Goal: Task Accomplishment & Management: Use online tool/utility

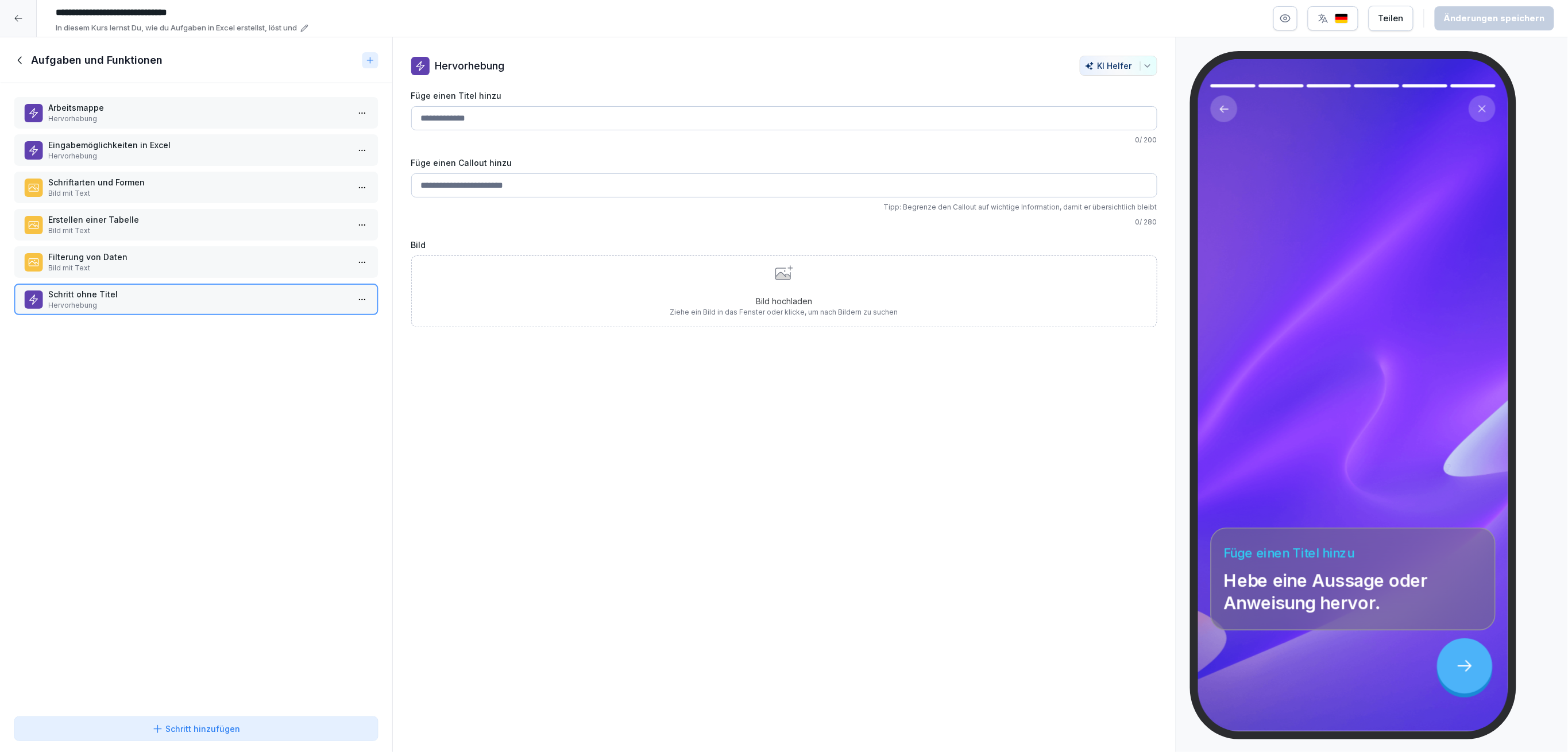
click at [16, 62] on icon at bounding box center [20, 60] width 12 height 12
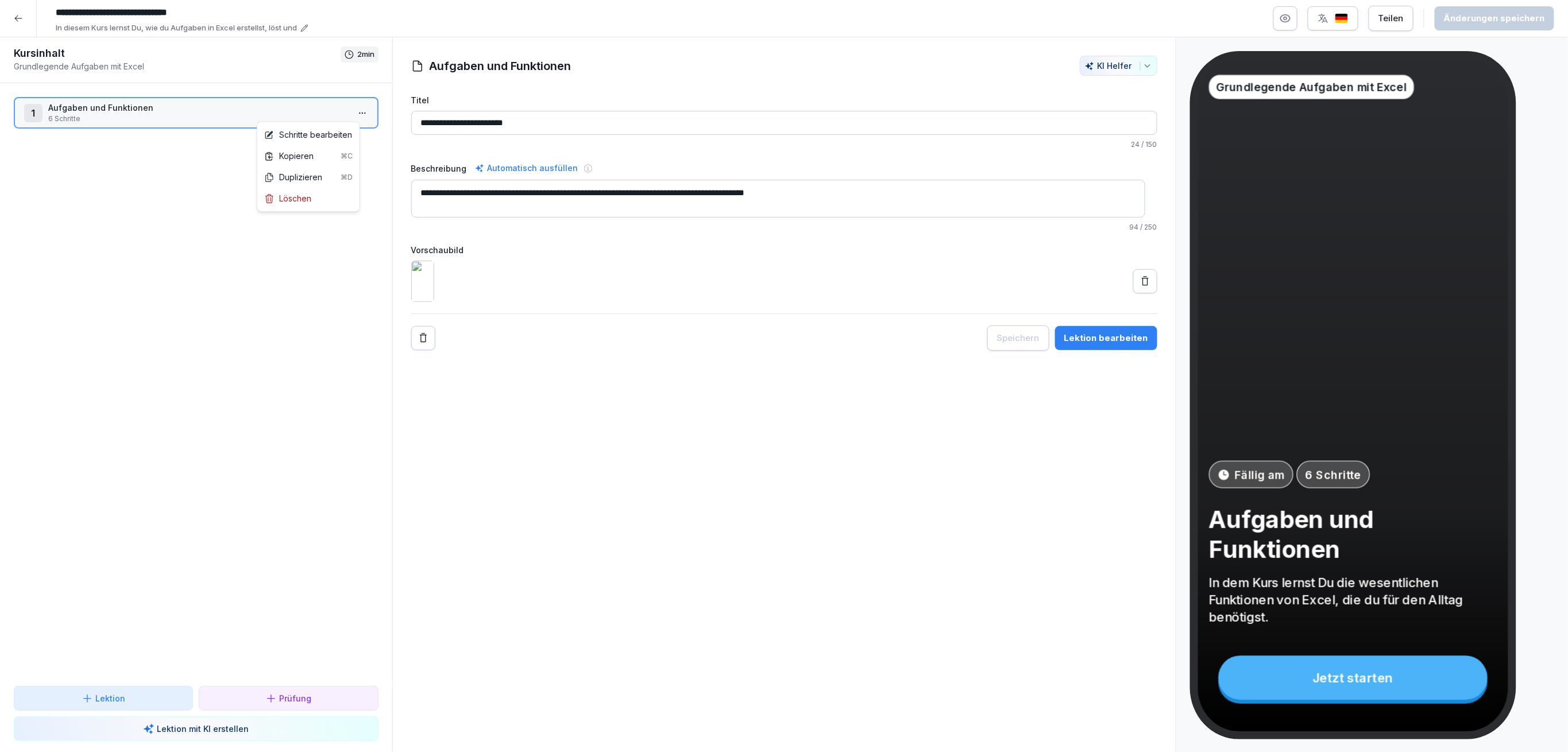
click at [346, 113] on html "**********" at bounding box center [784, 376] width 1568 height 752
click at [335, 130] on div "Schritte bearbeiten" at bounding box center [309, 135] width 88 height 12
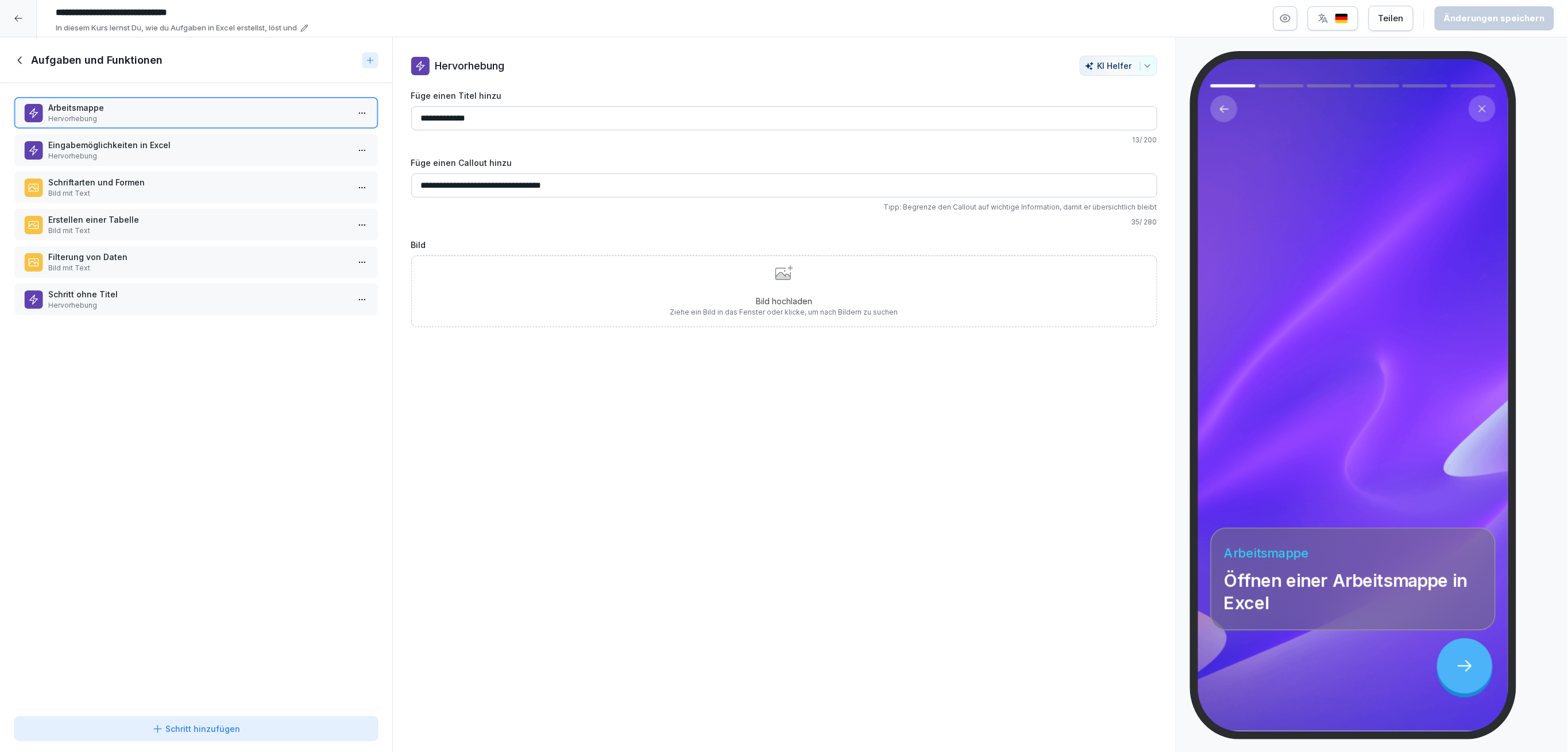
click at [564, 301] on div "Bild hochladen Ziehe ein Bild in das Fenster oder klicke, um nach Bildern zu su…" at bounding box center [784, 291] width 746 height 71
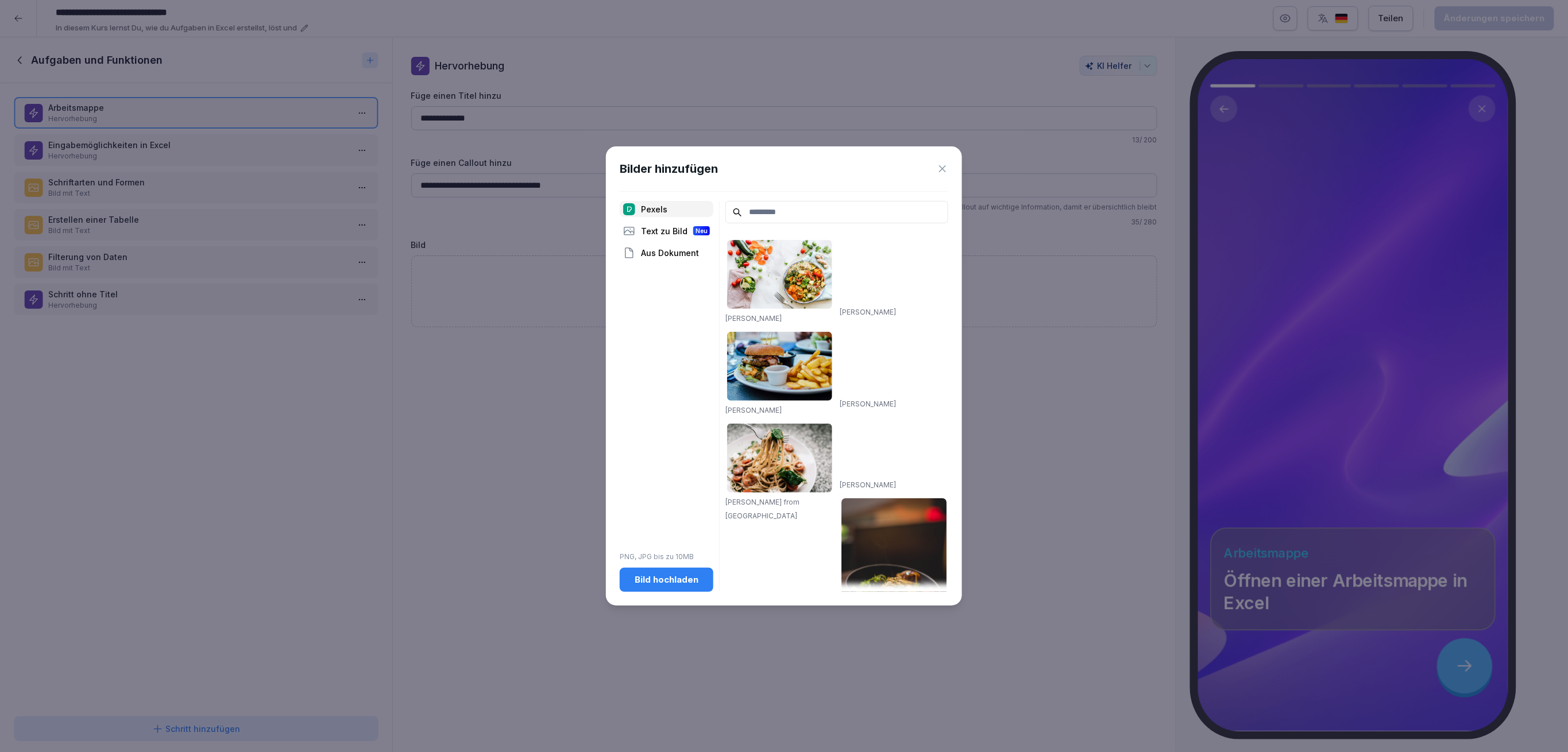
click at [662, 578] on div "Bild hochladen" at bounding box center [666, 579] width 75 height 12
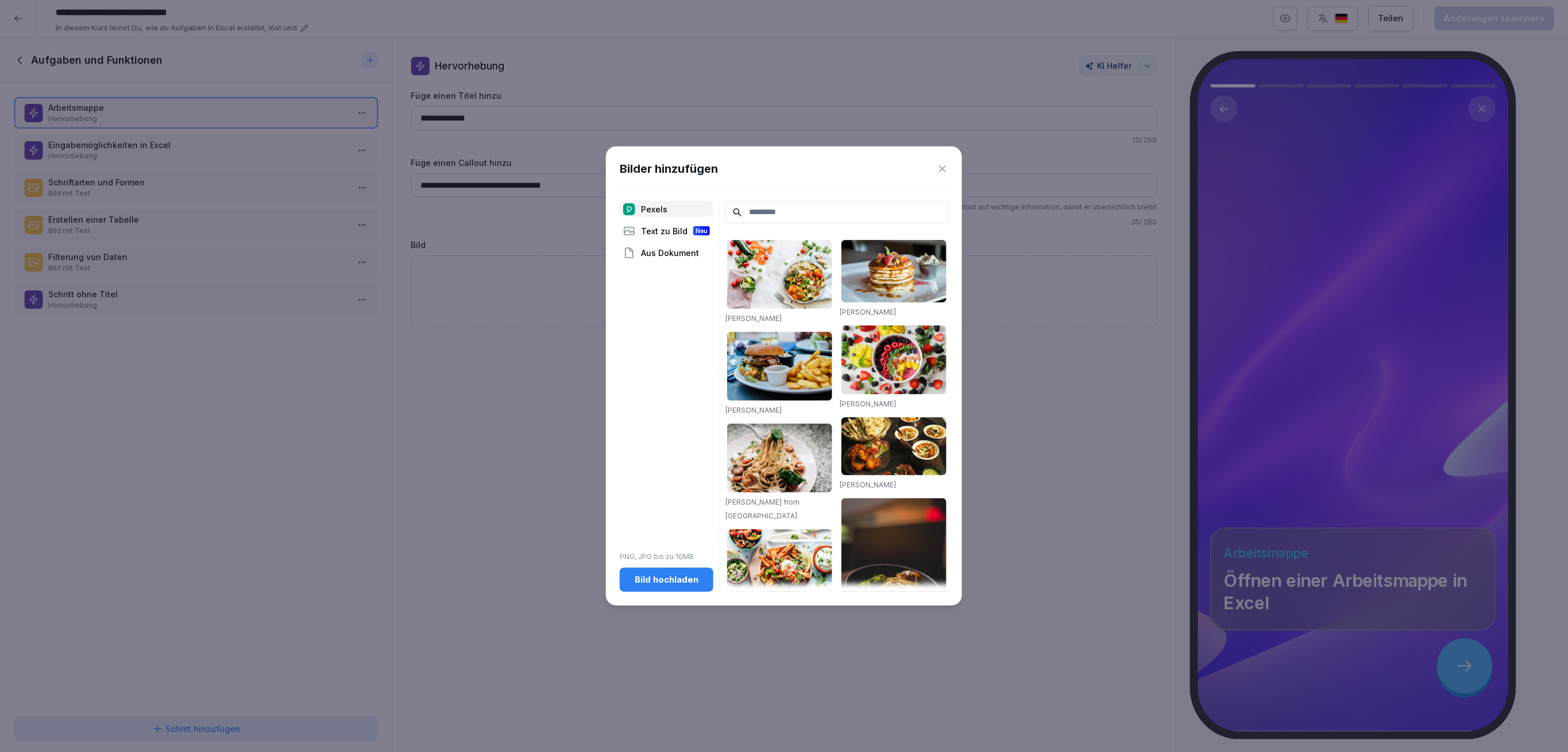
drag, startPoint x: 944, startPoint y: 168, endPoint x: 956, endPoint y: 164, distance: 12.6
click at [944, 169] on icon at bounding box center [942, 168] width 11 height 11
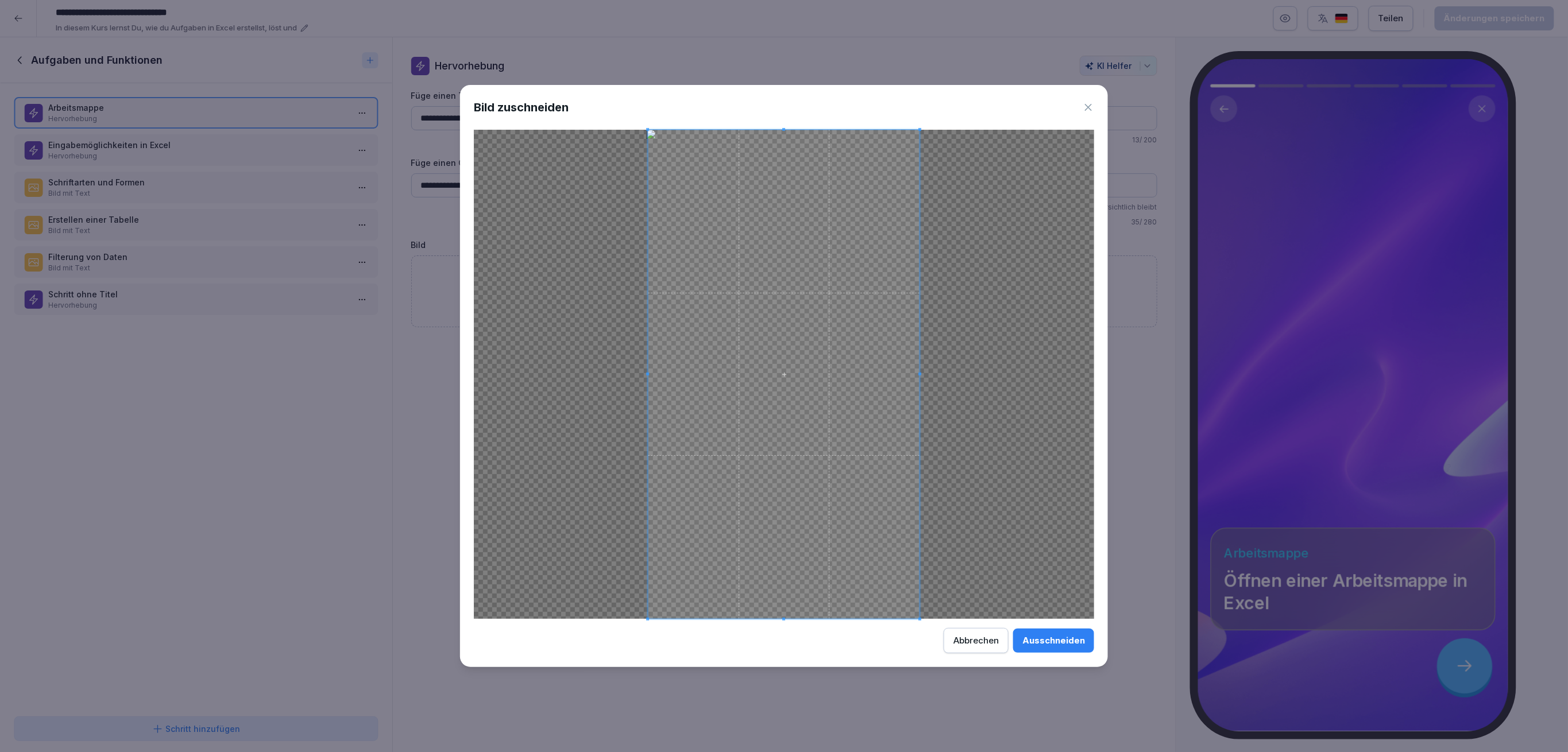
click at [1053, 640] on div "Ausschneiden" at bounding box center [1053, 641] width 63 height 12
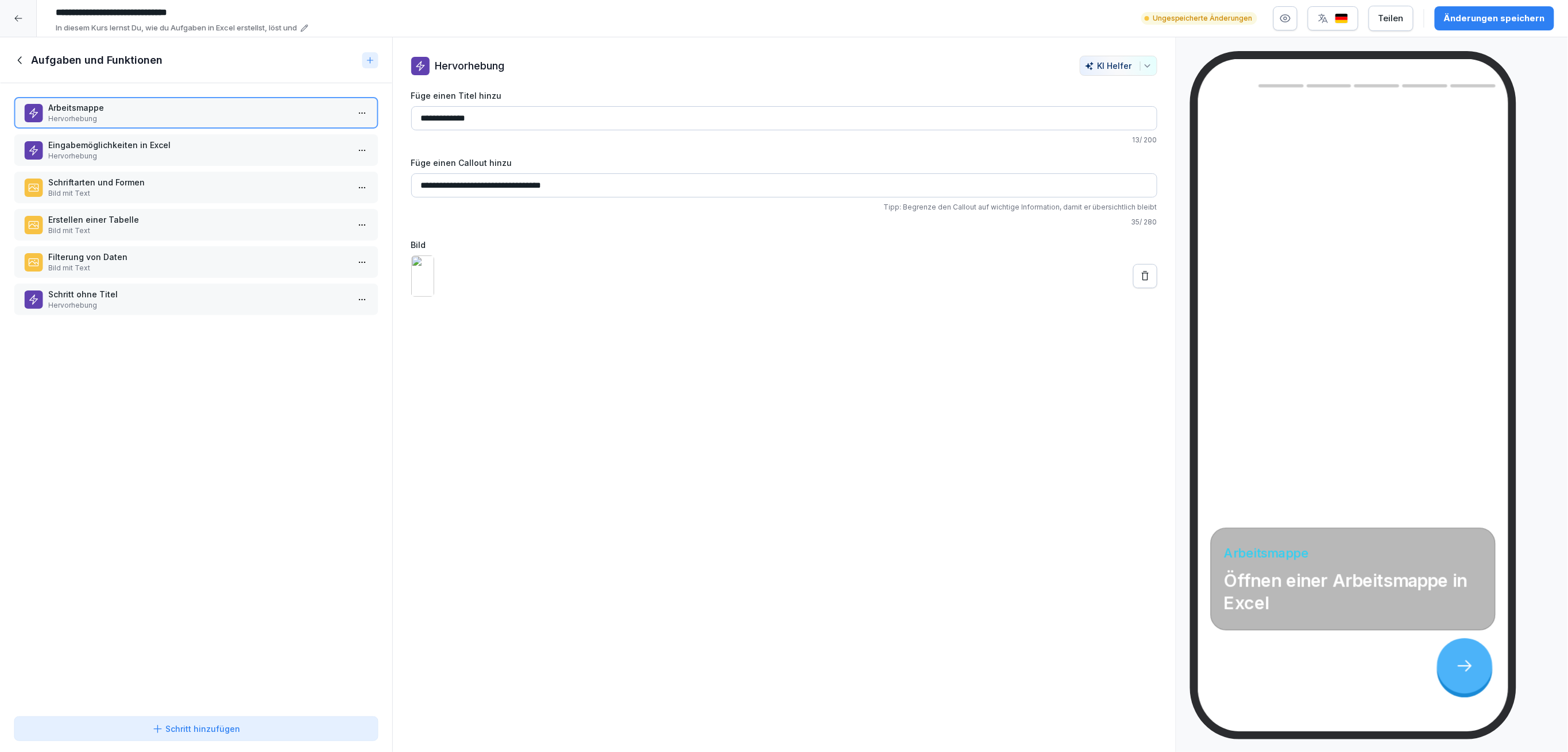
click at [1498, 22] on div "Änderungen speichern" at bounding box center [1494, 19] width 101 height 12
click at [235, 151] on p "Hervorhebung" at bounding box center [198, 156] width 301 height 11
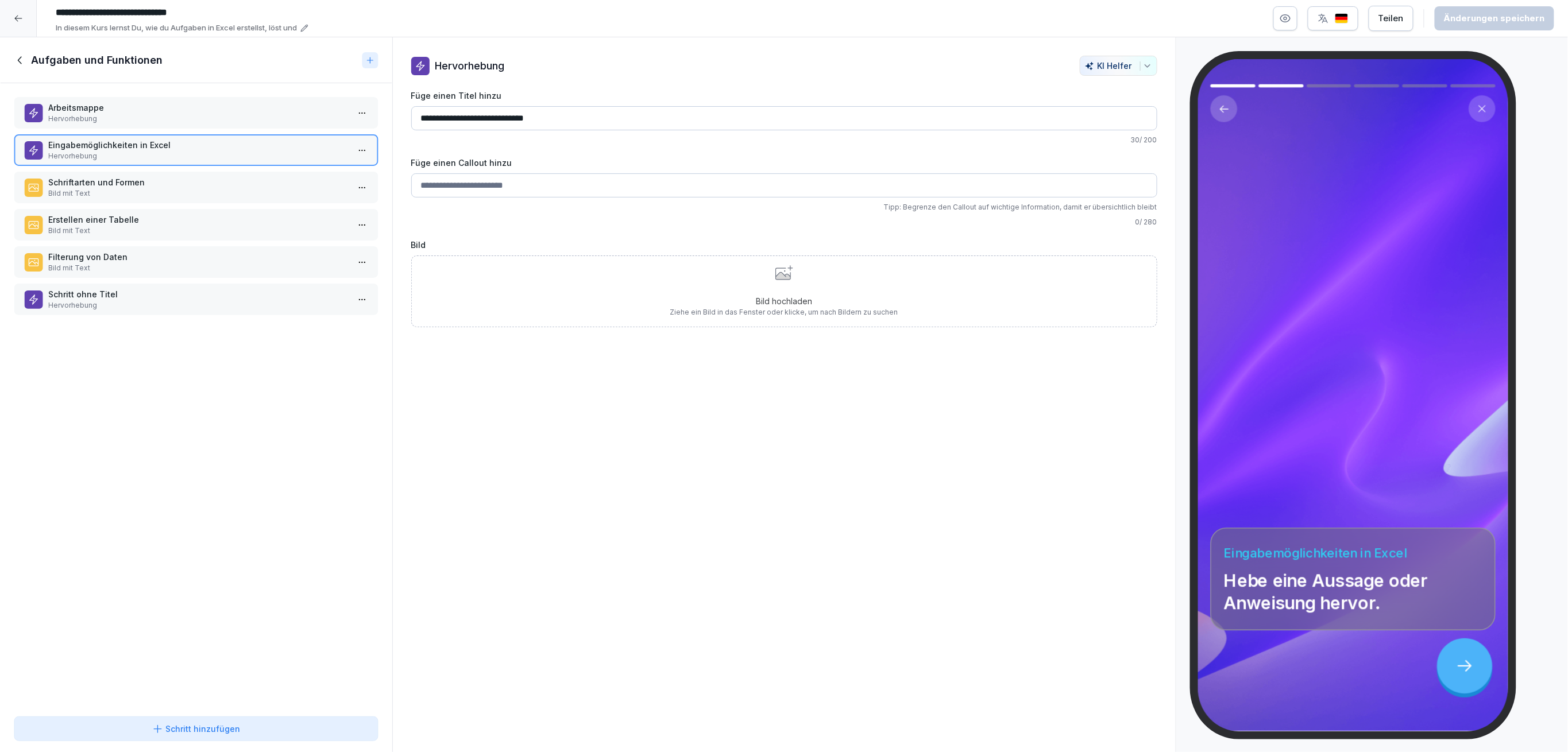
click at [239, 572] on div "Arbeitsmappe Hervorhebung Eingabemöglichkeiten in Excel Hervorhebung Schriftart…" at bounding box center [196, 397] width 392 height 629
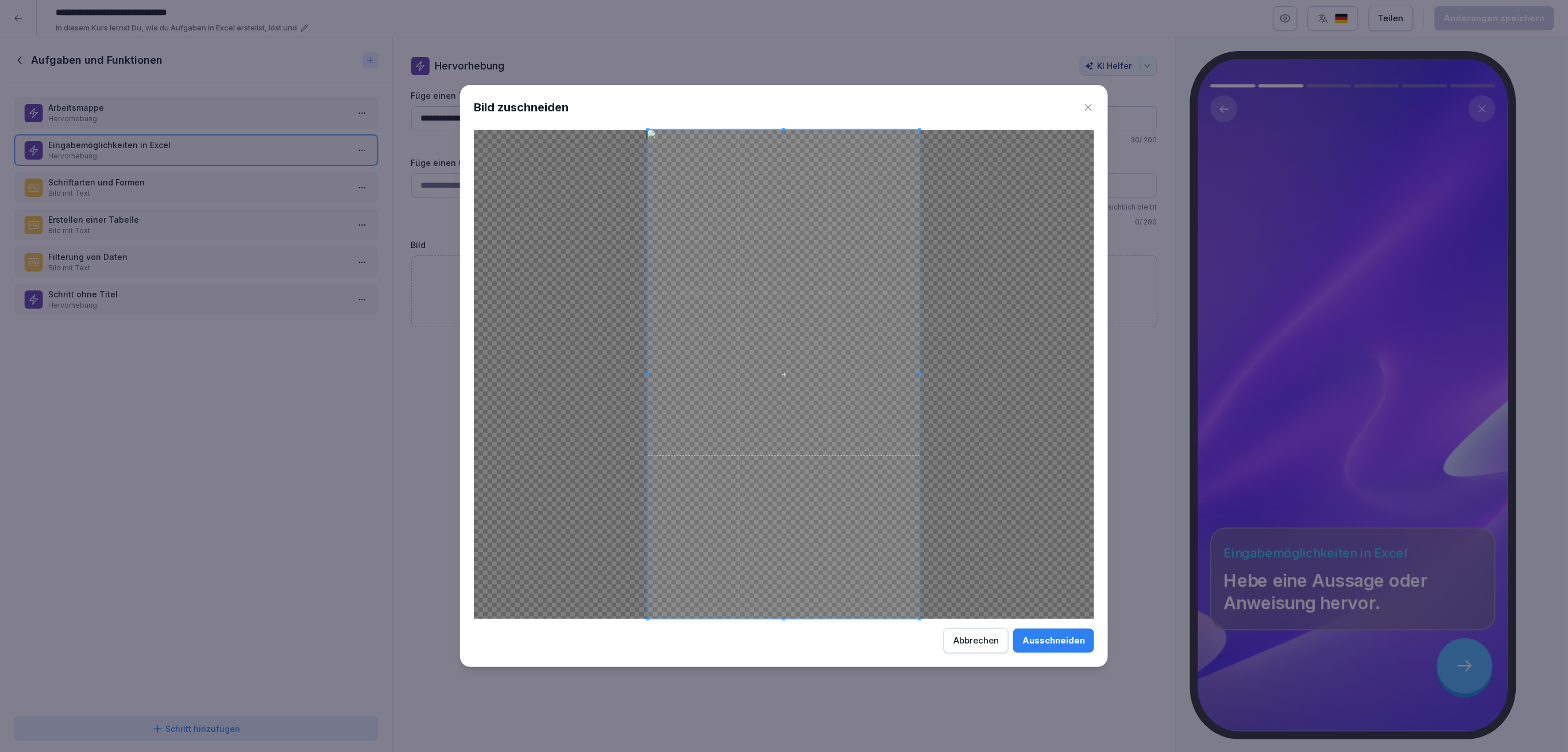
click at [1088, 106] on icon at bounding box center [1087, 107] width 11 height 11
click at [1027, 646] on div "Ausschneiden" at bounding box center [1053, 641] width 63 height 12
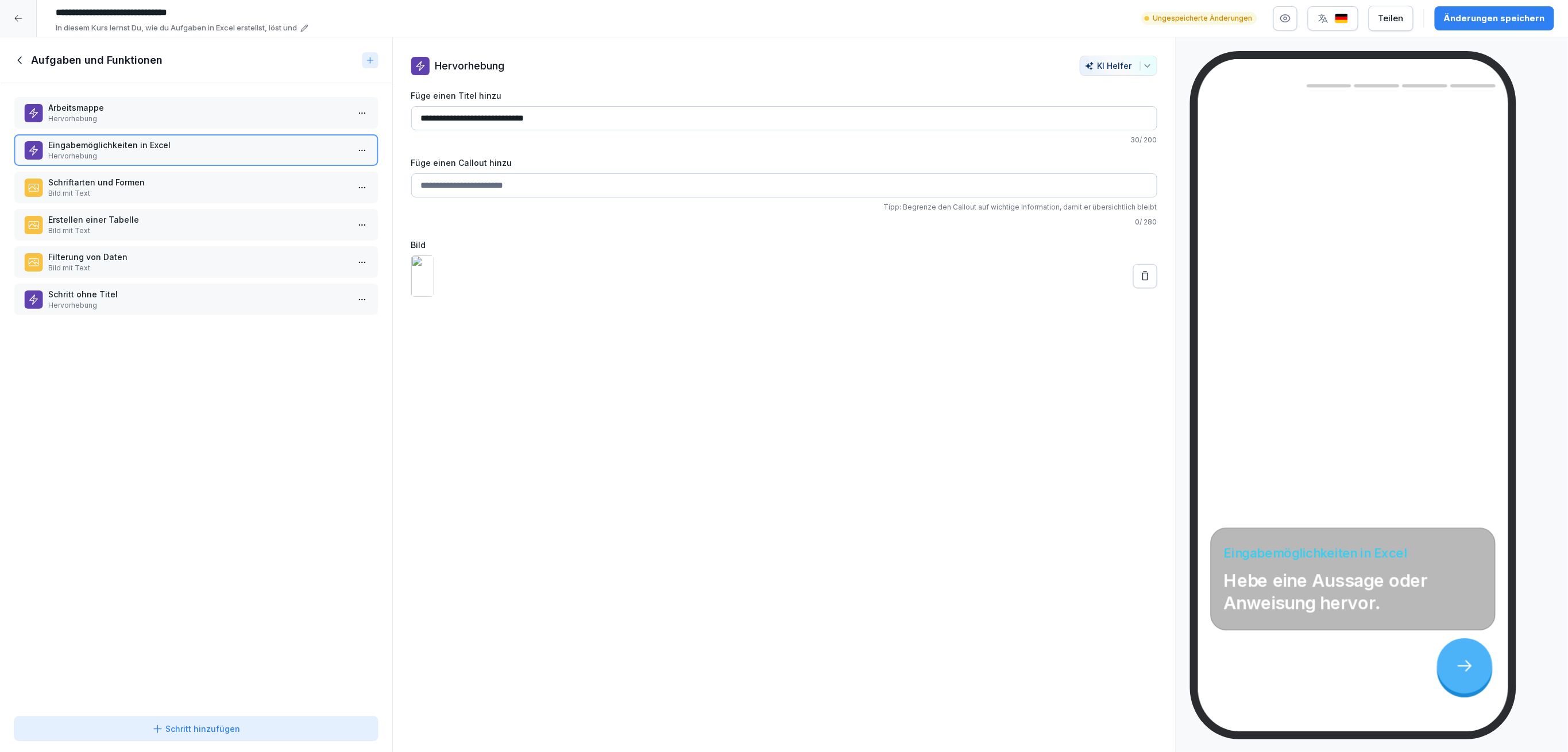
click at [97, 105] on p "Arbeitsmappe" at bounding box center [198, 108] width 301 height 12
click at [98, 134] on div "Eingabemöglichkeiten in Excel Hervorhebung" at bounding box center [196, 150] width 364 height 32
click at [238, 100] on div "Arbeitsmappe Hervorhebung" at bounding box center [196, 113] width 364 height 32
click at [474, 188] on input "**********" at bounding box center [784, 185] width 746 height 24
click at [592, 191] on input "**********" at bounding box center [784, 185] width 746 height 24
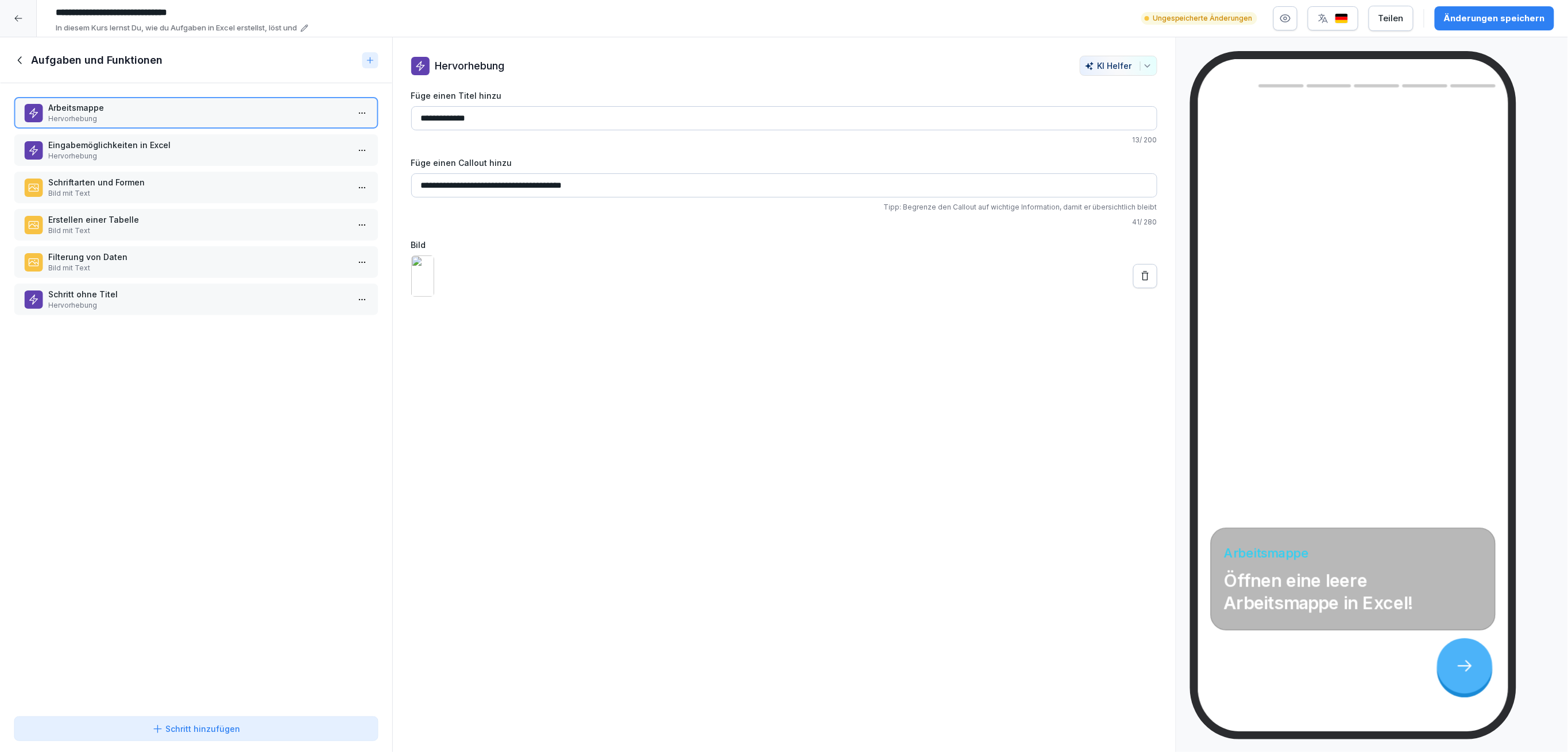
type input "**********"
click at [123, 156] on p "Hervorhebung" at bounding box center [198, 156] width 301 height 11
click at [234, 172] on div "Schriftarten und Formen Bild mit Text" at bounding box center [196, 188] width 364 height 32
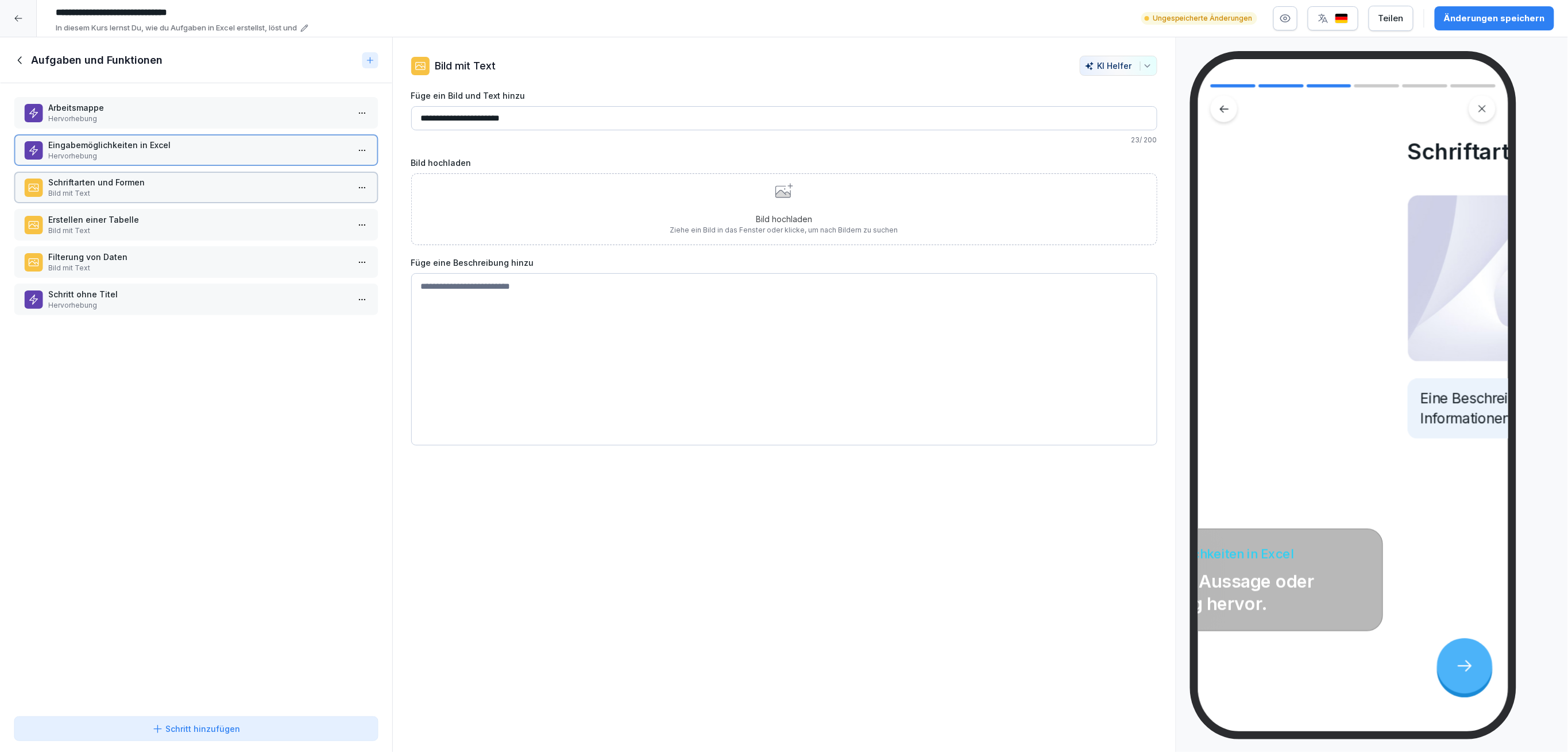
click at [235, 189] on p "Bild mit Text" at bounding box center [198, 194] width 301 height 11
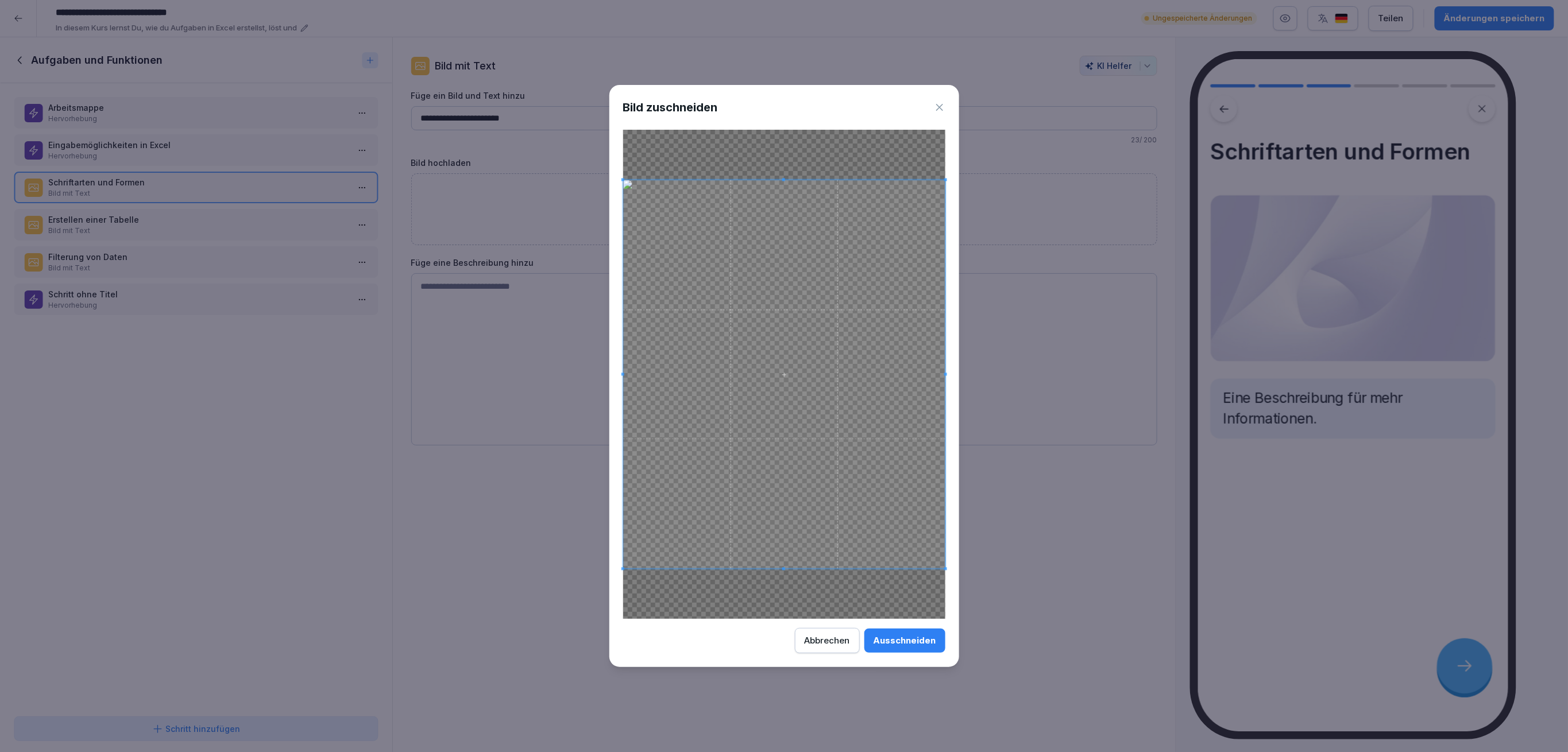
click at [892, 647] on button "Ausschneiden" at bounding box center [905, 640] width 81 height 24
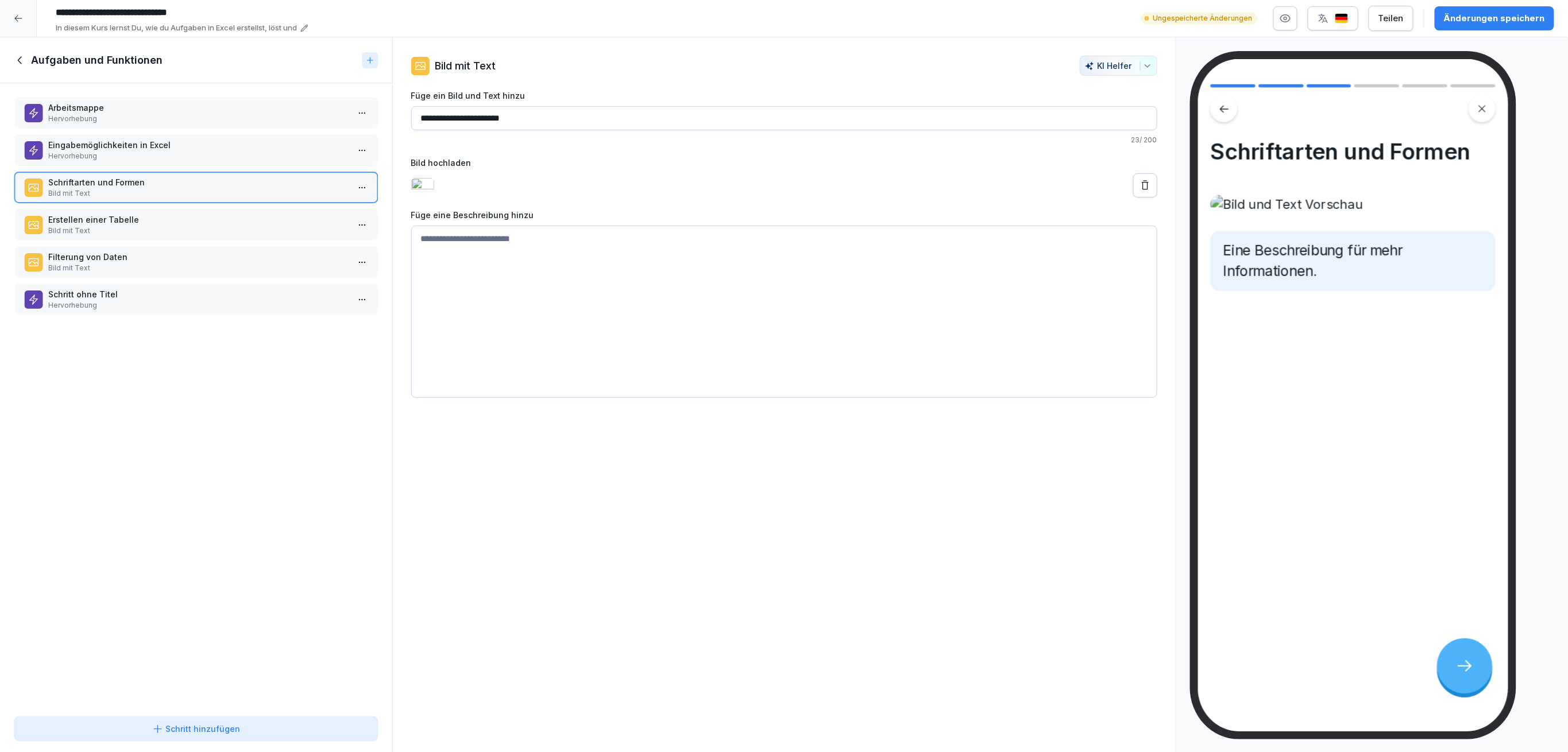
click at [235, 156] on p "Hervorhebung" at bounding box center [198, 156] width 301 height 11
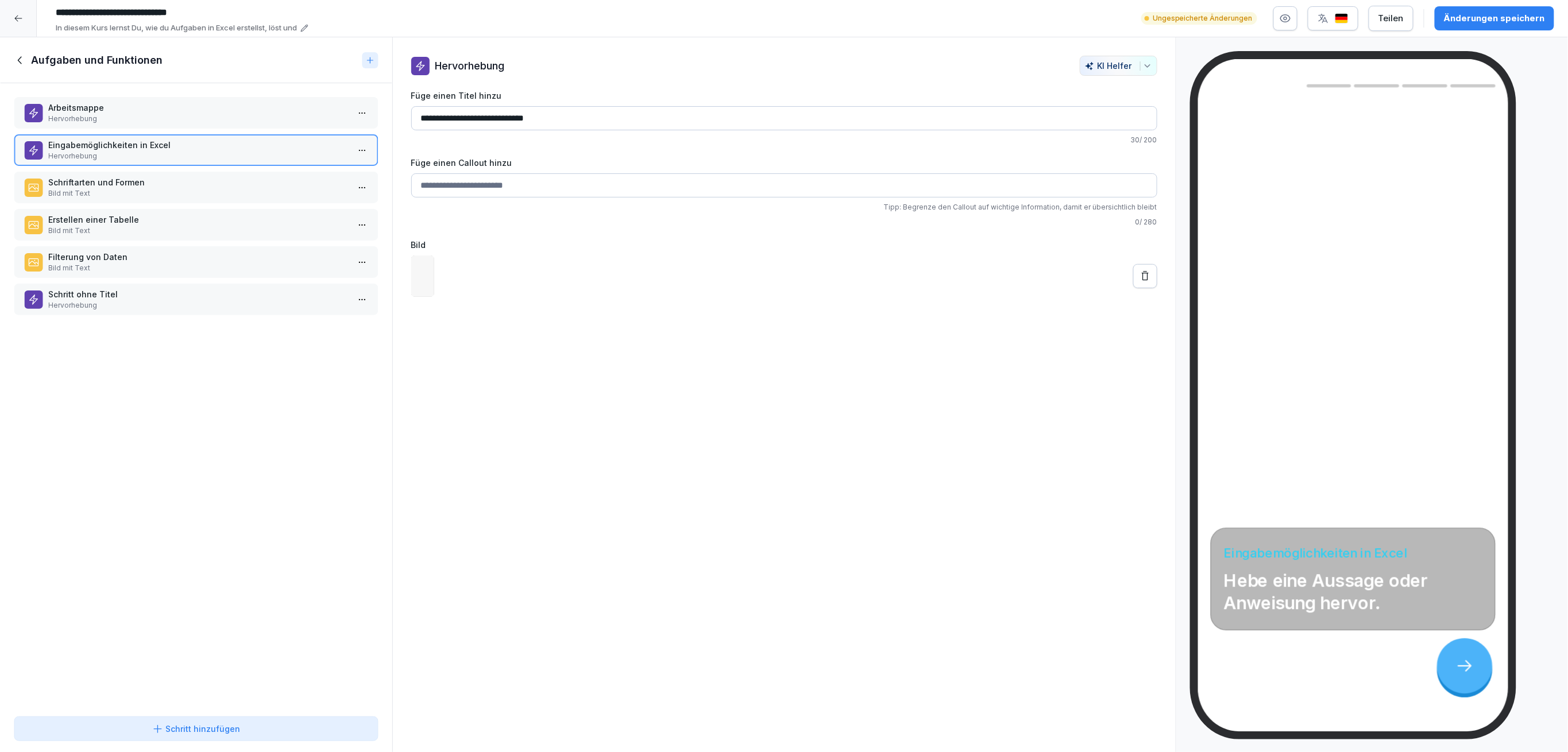
click at [228, 134] on div "Eingabemöglichkeiten in Excel Hervorhebung" at bounding box center [196, 150] width 364 height 32
click at [227, 123] on div "Arbeitsmappe Hervorhebung" at bounding box center [196, 113] width 364 height 32
click at [217, 143] on p "Eingabemöglichkeiten in Excel" at bounding box center [198, 145] width 301 height 12
drag, startPoint x: 212, startPoint y: 168, endPoint x: 212, endPoint y: 175, distance: 7.0
click at [212, 168] on div "Arbeitsmappe Hervorhebung Eingabemöglichkeiten in Excel Hervorhebung Schriftart…" at bounding box center [196, 397] width 392 height 629
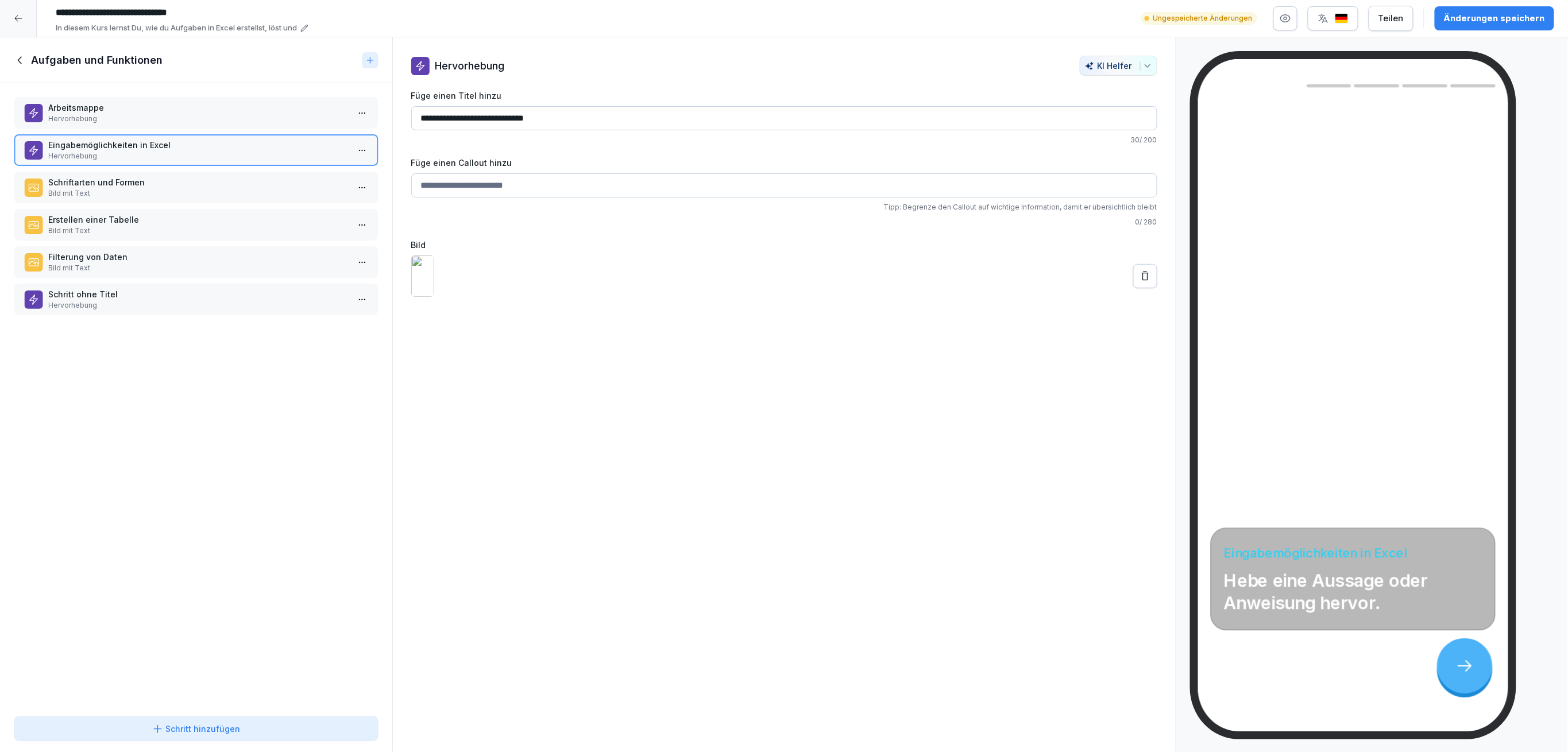
click at [210, 180] on p "Schriftarten und Formen" at bounding box center [198, 182] width 301 height 12
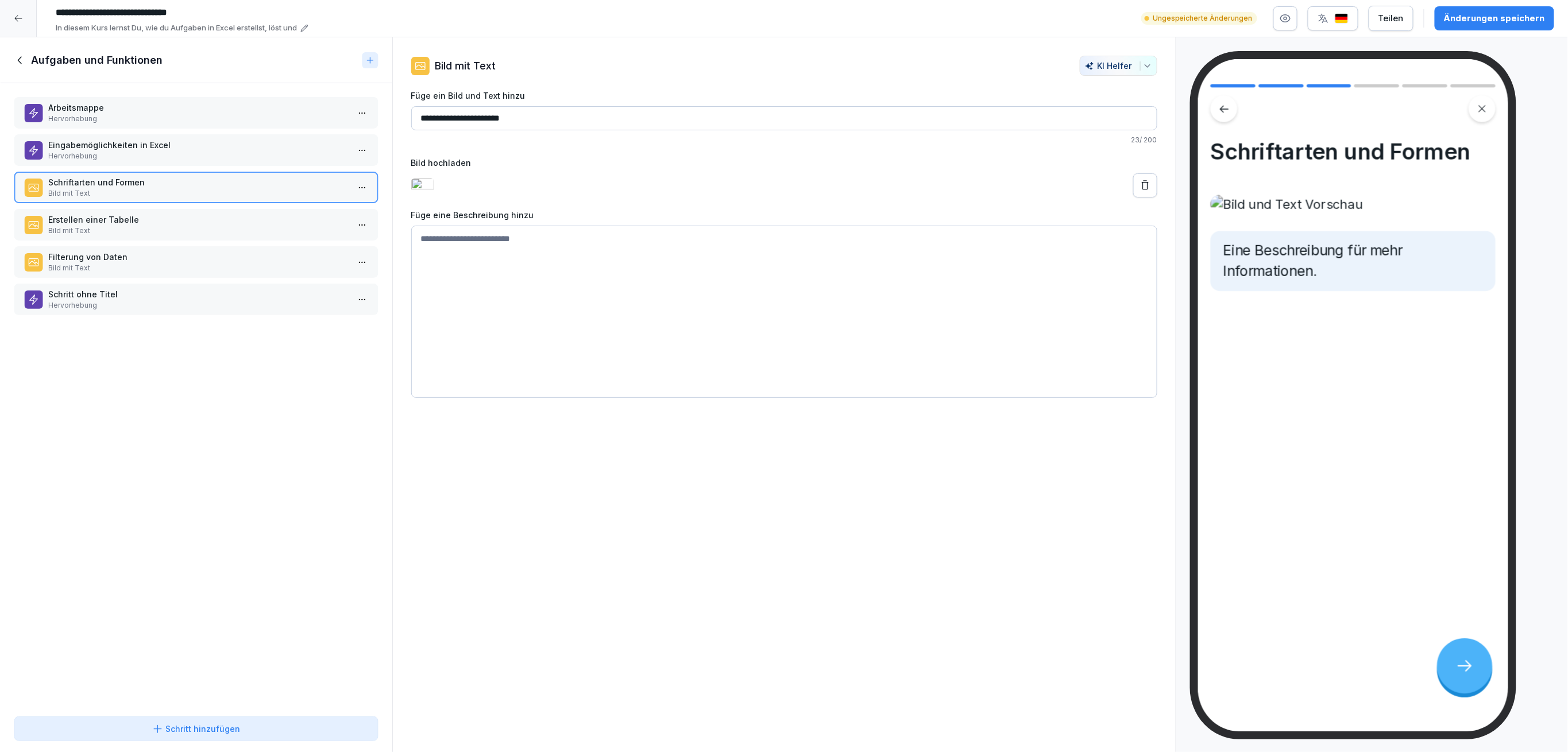
click at [213, 234] on div "Erstellen einer Tabelle Bild mit Text" at bounding box center [196, 225] width 364 height 32
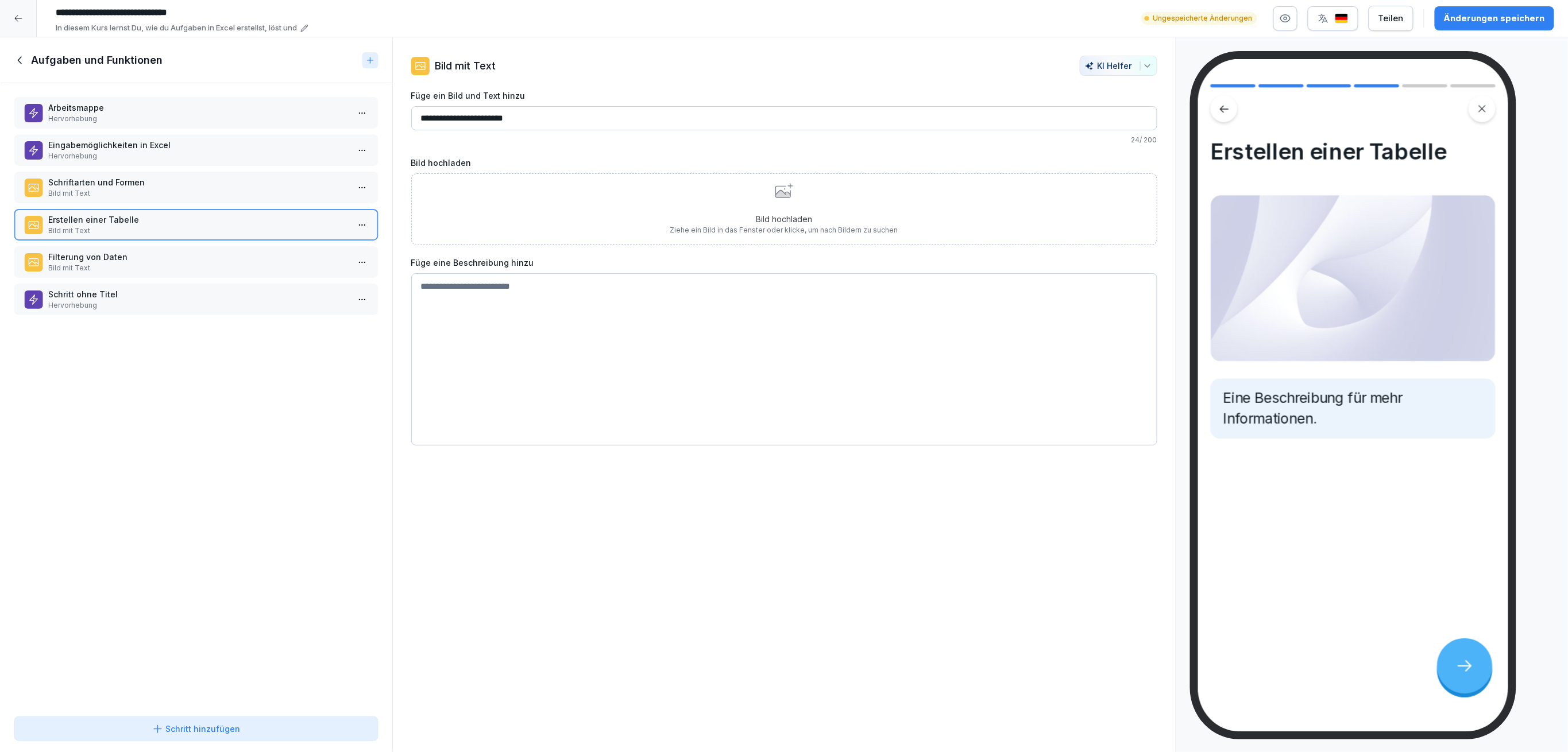
click at [1470, 17] on div "Änderungen speichern" at bounding box center [1494, 19] width 101 height 12
